Goal: Find specific page/section: Find specific page/section

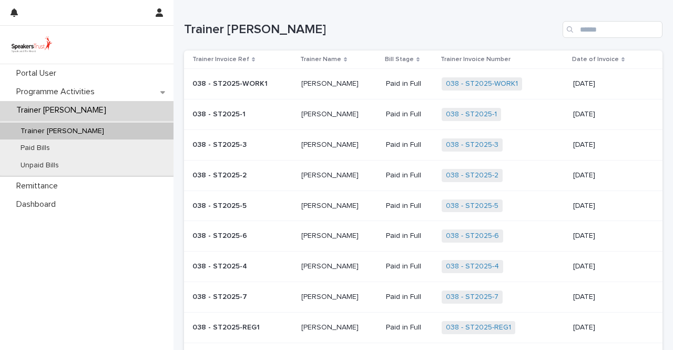
click at [56, 112] on p "Trainer [PERSON_NAME]" at bounding box center [63, 110] width 103 height 10
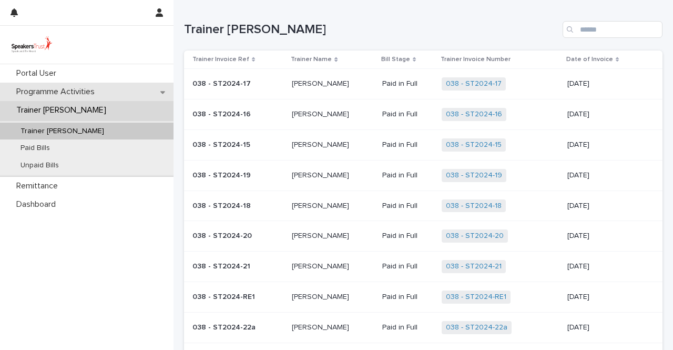
click at [46, 85] on div "Programme Activities" at bounding box center [86, 92] width 173 height 18
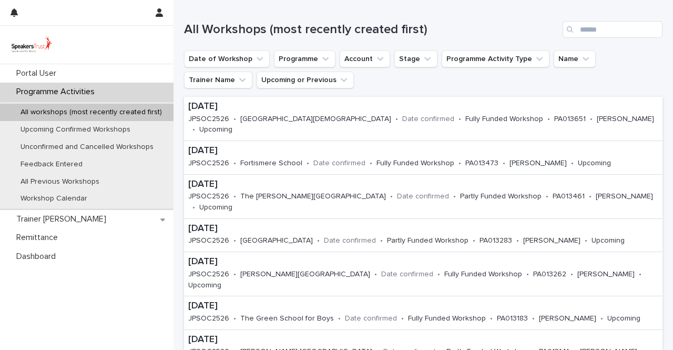
scroll to position [158, 0]
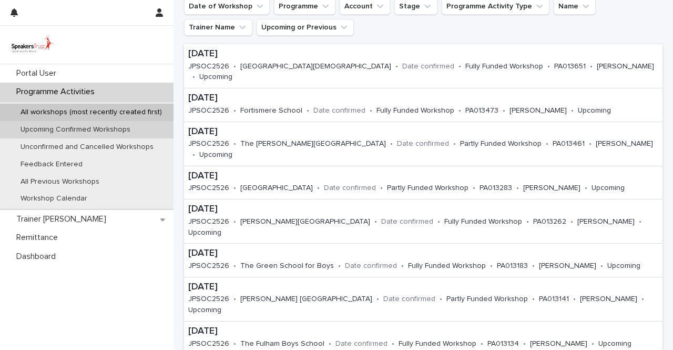
click at [107, 126] on p "Upcoming Confirmed Workshops" at bounding box center [75, 129] width 127 height 9
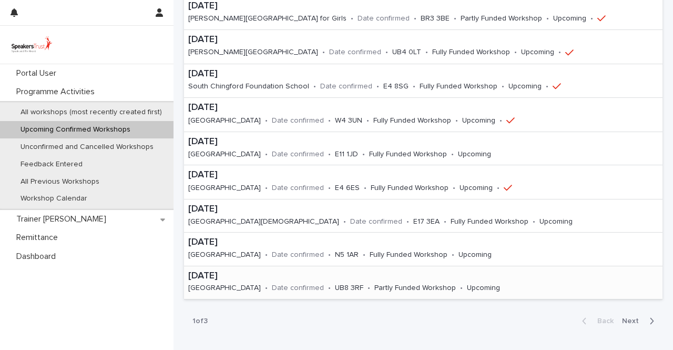
scroll to position [263, 0]
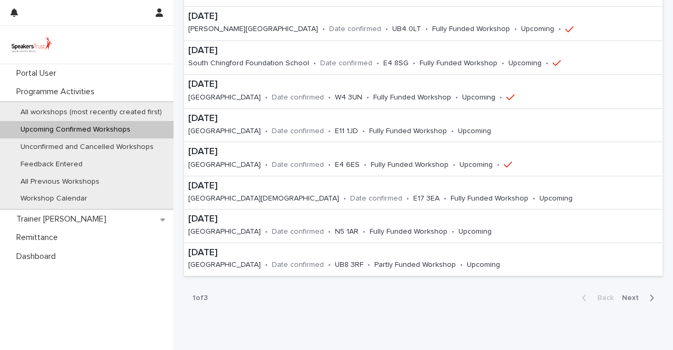
click at [624, 297] on span "Next" at bounding box center [633, 297] width 23 height 7
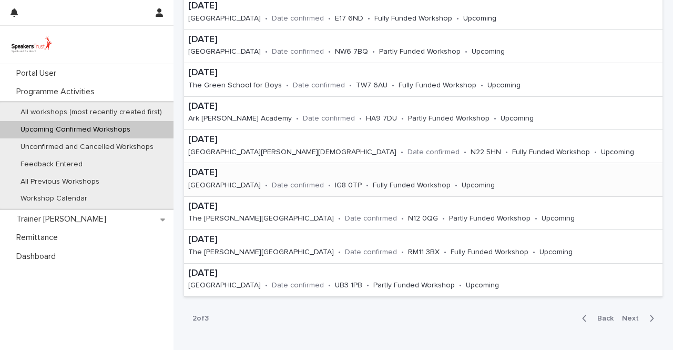
scroll to position [261, 0]
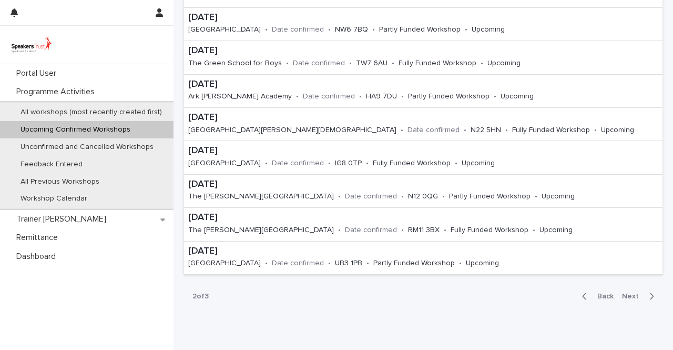
click at [622, 293] on span "Next" at bounding box center [633, 295] width 23 height 7
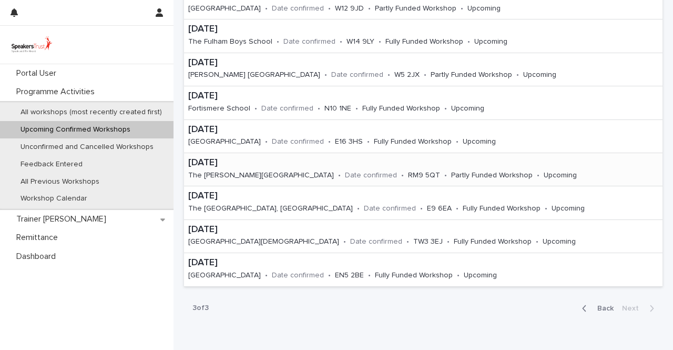
scroll to position [192, 0]
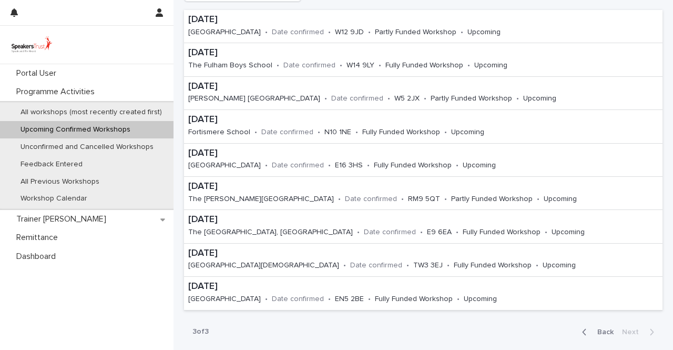
click at [599, 332] on span "Back" at bounding box center [602, 331] width 23 height 7
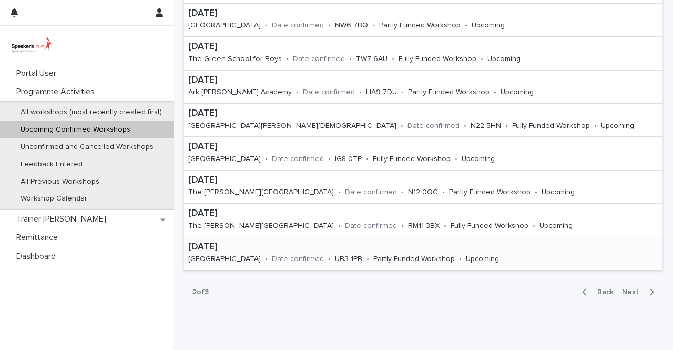
scroll to position [249, 0]
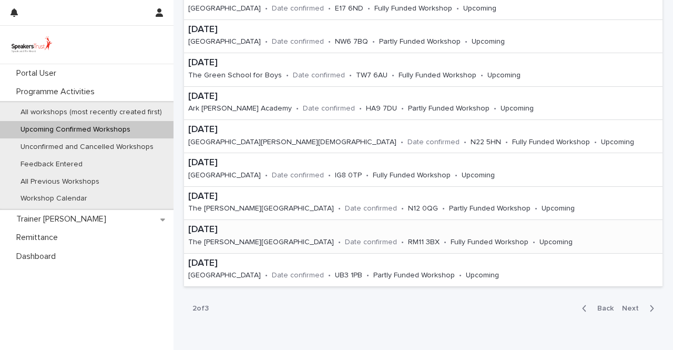
click at [404, 230] on p "[DATE]" at bounding box center [395, 230] width 414 height 12
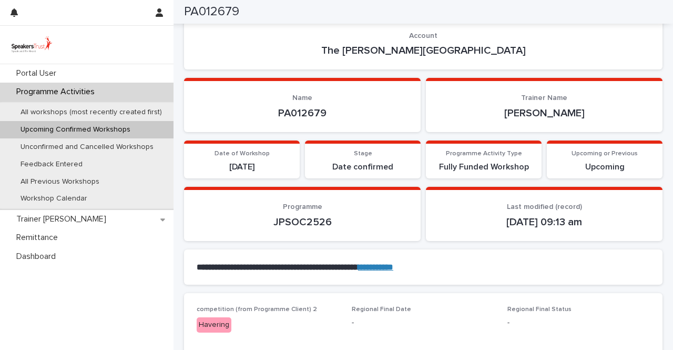
scroll to position [53, 0]
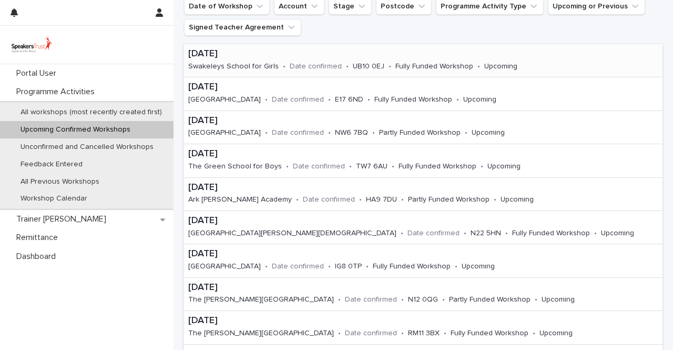
scroll to position [210, 0]
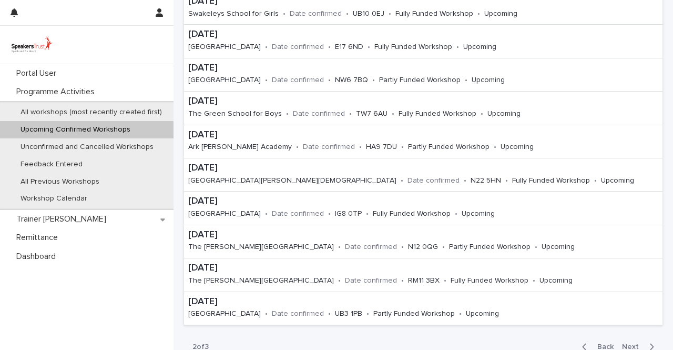
click at [624, 343] on span "Next" at bounding box center [633, 346] width 23 height 7
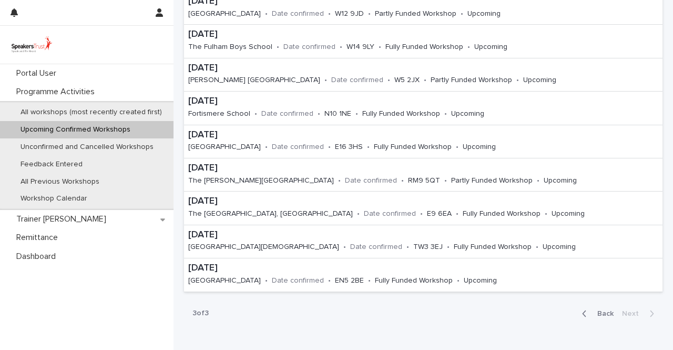
scroll to position [193, 0]
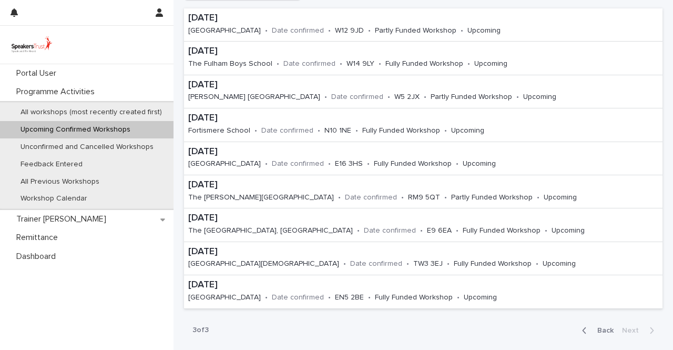
click at [593, 328] on span "Back" at bounding box center [602, 329] width 23 height 7
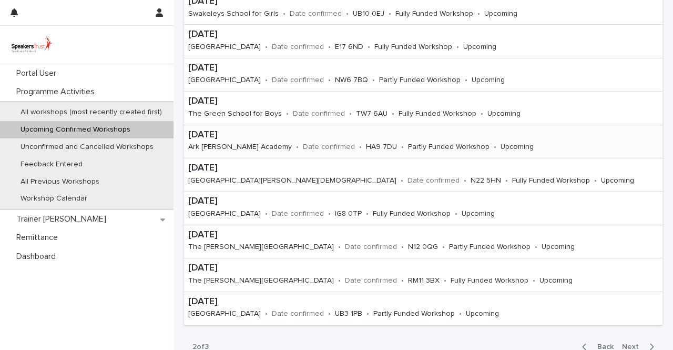
scroll to position [263, 0]
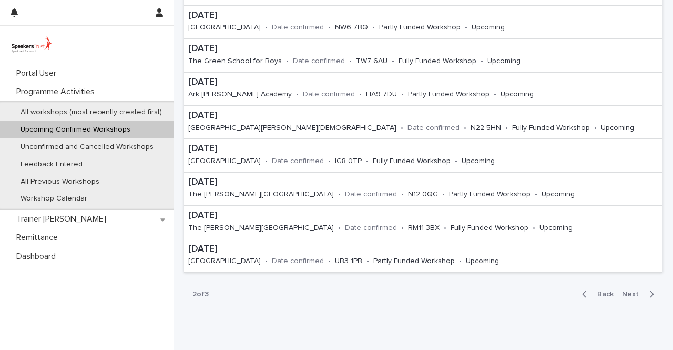
click at [591, 294] on span "Back" at bounding box center [602, 293] width 23 height 7
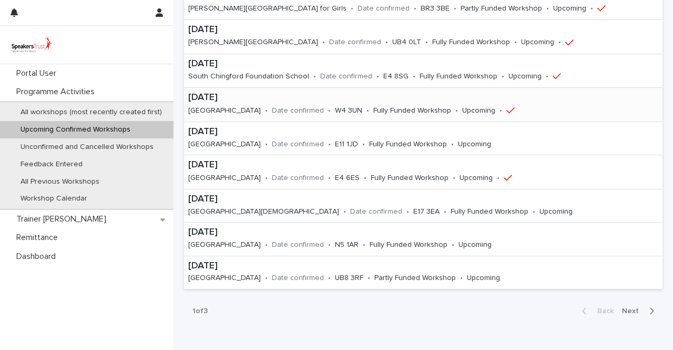
scroll to position [264, 0]
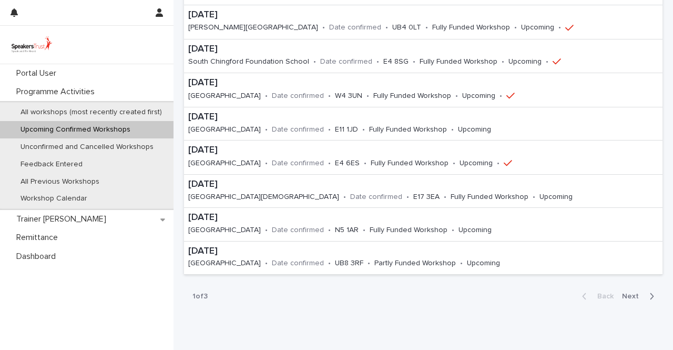
click at [628, 294] on span "Next" at bounding box center [633, 295] width 23 height 7
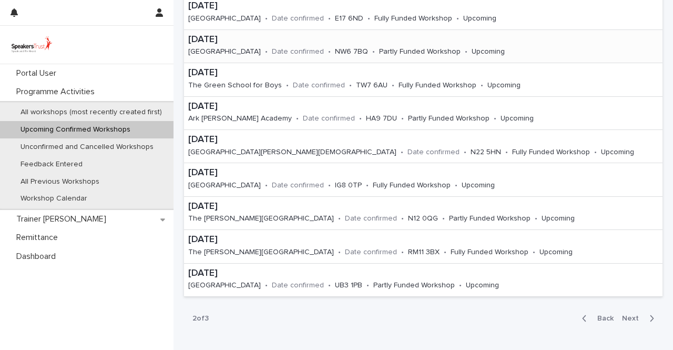
scroll to position [263, 0]
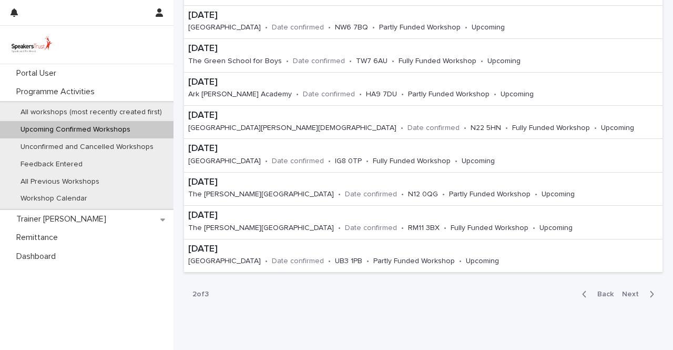
click at [628, 291] on span "Next" at bounding box center [633, 293] width 23 height 7
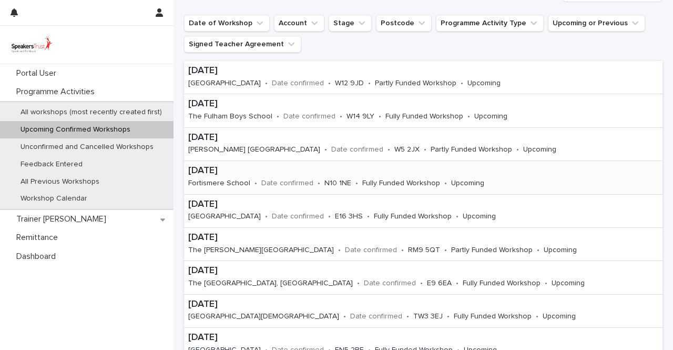
scroll to position [193, 0]
